Goal: Task Accomplishment & Management: Use online tool/utility

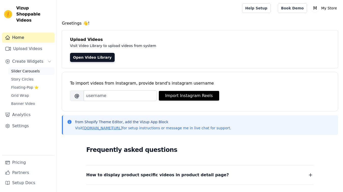
click at [39, 68] on link "Slider Carousels" at bounding box center [31, 71] width 46 height 7
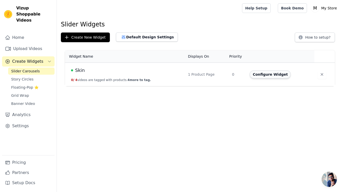
click at [259, 73] on button "Configure Widget" at bounding box center [270, 74] width 41 height 8
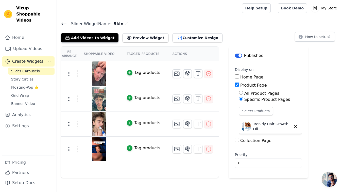
click at [238, 77] on input "Home Page" at bounding box center [237, 76] width 4 height 4
checkbox input "true"
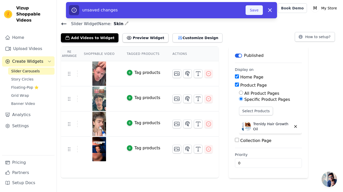
click at [255, 10] on button "Save" at bounding box center [254, 10] width 17 height 10
click at [257, 12] on button "Save" at bounding box center [254, 10] width 17 height 10
click at [257, 10] on button "Save" at bounding box center [254, 10] width 17 height 10
